Goal: Check status: Check status

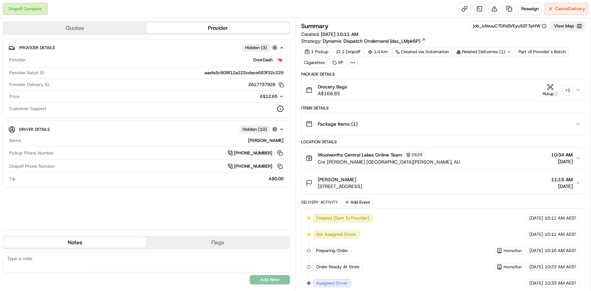
click at [567, 87] on div "+ 1" at bounding box center [567, 89] width 9 height 9
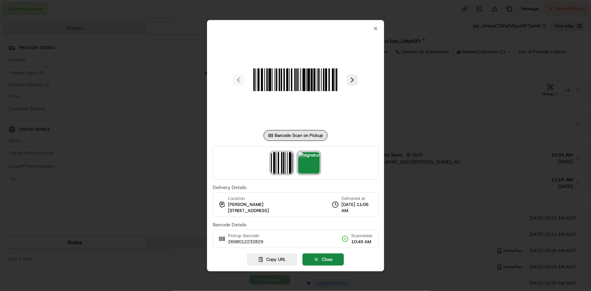
click at [308, 162] on img at bounding box center [309, 163] width 22 height 22
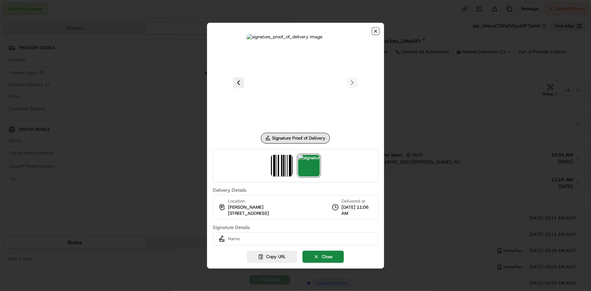
click at [376, 30] on icon "button" at bounding box center [375, 31] width 3 height 3
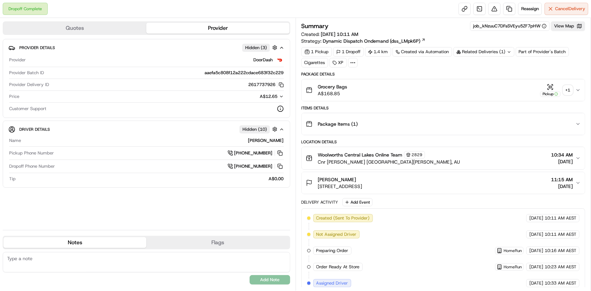
click at [508, 51] on icon at bounding box center [509, 51] width 2 height 1
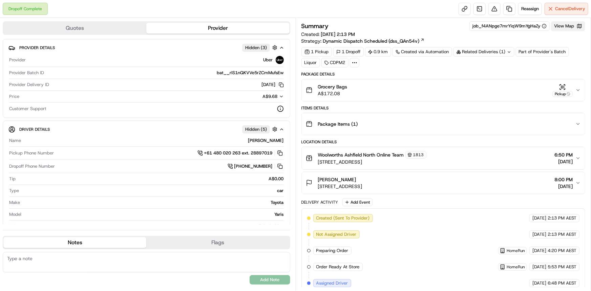
click at [562, 25] on button "View Map" at bounding box center [568, 25] width 34 height 9
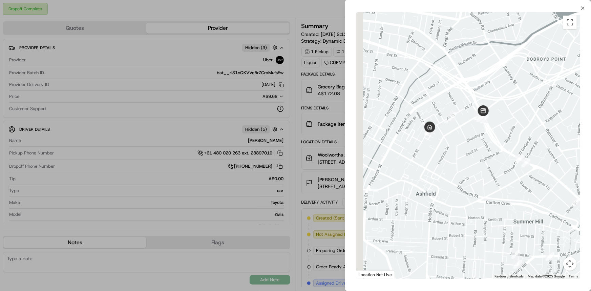
drag, startPoint x: 367, startPoint y: 132, endPoint x: 442, endPoint y: 134, distance: 75.5
click at [442, 134] on div "To navigate, press the arrow keys." at bounding box center [468, 145] width 224 height 266
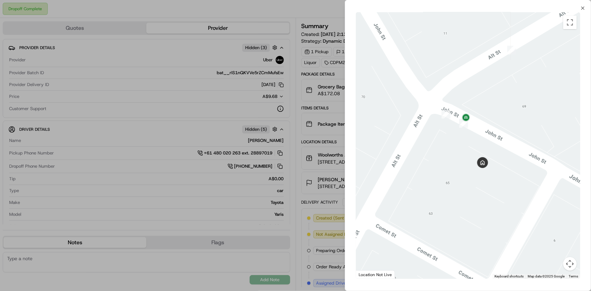
drag, startPoint x: 489, startPoint y: 159, endPoint x: 452, endPoint y: 132, distance: 45.3
click at [452, 132] on div at bounding box center [468, 145] width 224 height 266
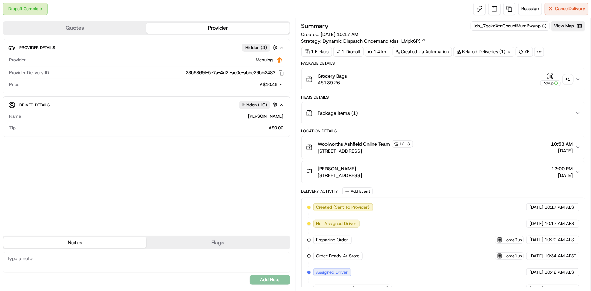
click at [566, 80] on div "+ 1" at bounding box center [567, 78] width 9 height 9
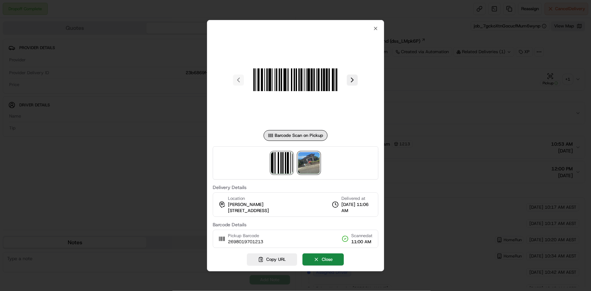
click at [311, 160] on img at bounding box center [309, 163] width 22 height 22
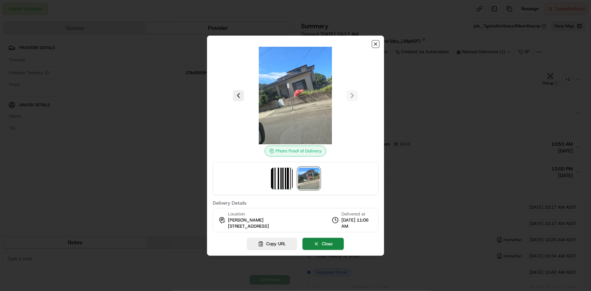
click at [374, 45] on icon "button" at bounding box center [375, 43] width 5 height 5
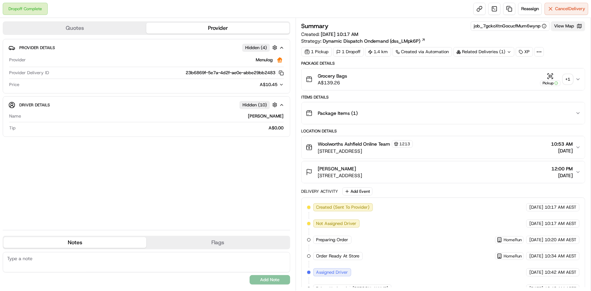
click at [565, 24] on button "View Map" at bounding box center [568, 25] width 34 height 9
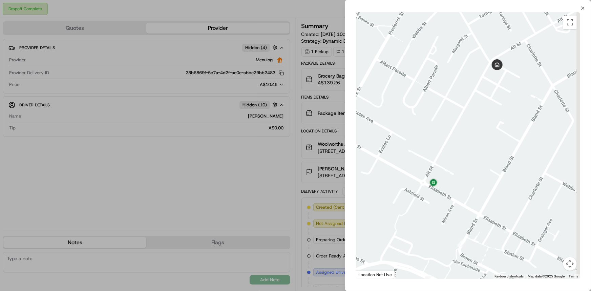
drag, startPoint x: 522, startPoint y: 150, endPoint x: 460, endPoint y: 102, distance: 78.8
click at [468, 95] on div at bounding box center [468, 145] width 224 height 266
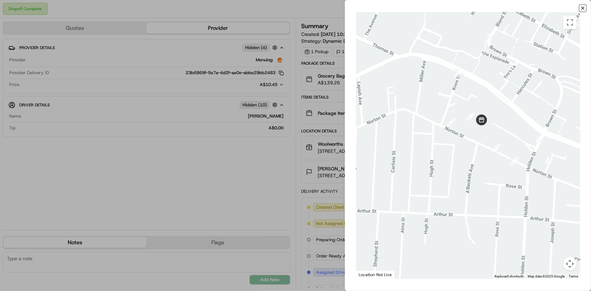
click at [581, 7] on icon "button" at bounding box center [582, 7] width 5 height 5
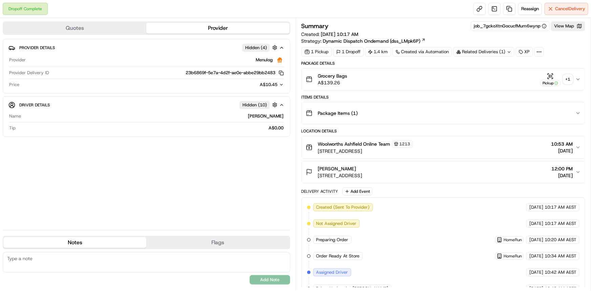
click at [567, 78] on div "+ 1" at bounding box center [567, 78] width 9 height 9
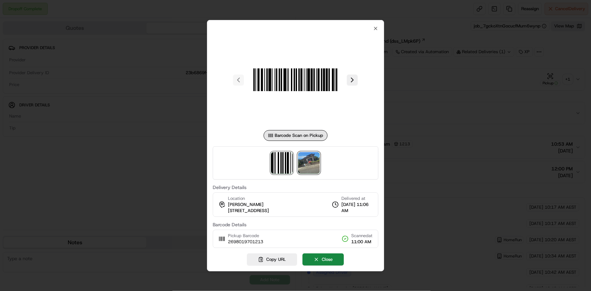
click at [308, 164] on img at bounding box center [309, 163] width 22 height 22
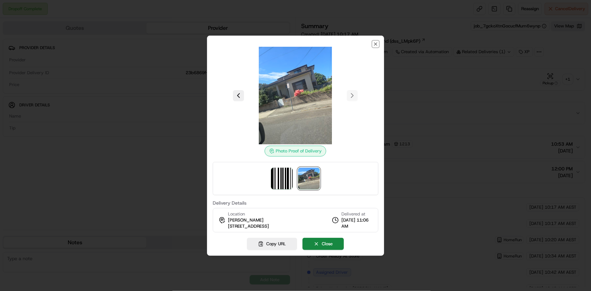
drag, startPoint x: 557, startPoint y: 2, endPoint x: 374, endPoint y: 44, distance: 187.9
click at [374, 44] on icon "button" at bounding box center [375, 43] width 5 height 5
